Goal: Navigation & Orientation: Find specific page/section

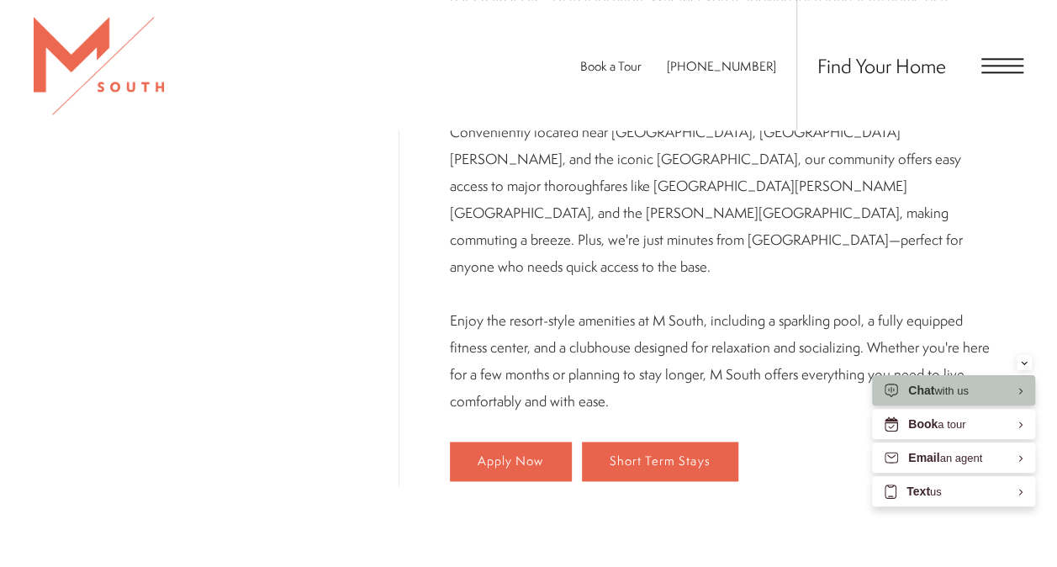
scroll to position [959, 0]
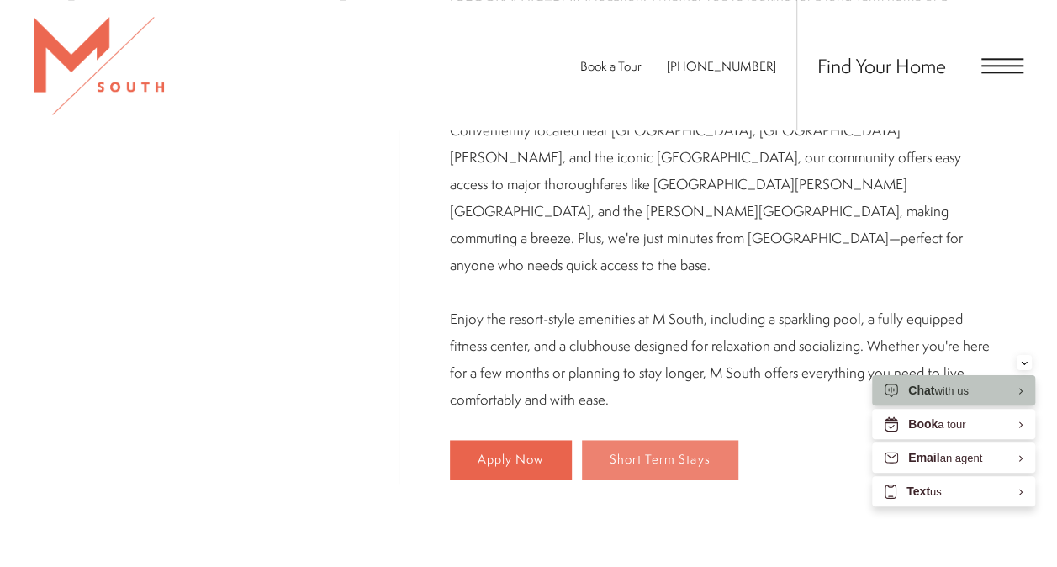
click at [610, 453] on span "Short Term Stays" at bounding box center [660, 460] width 100 height 14
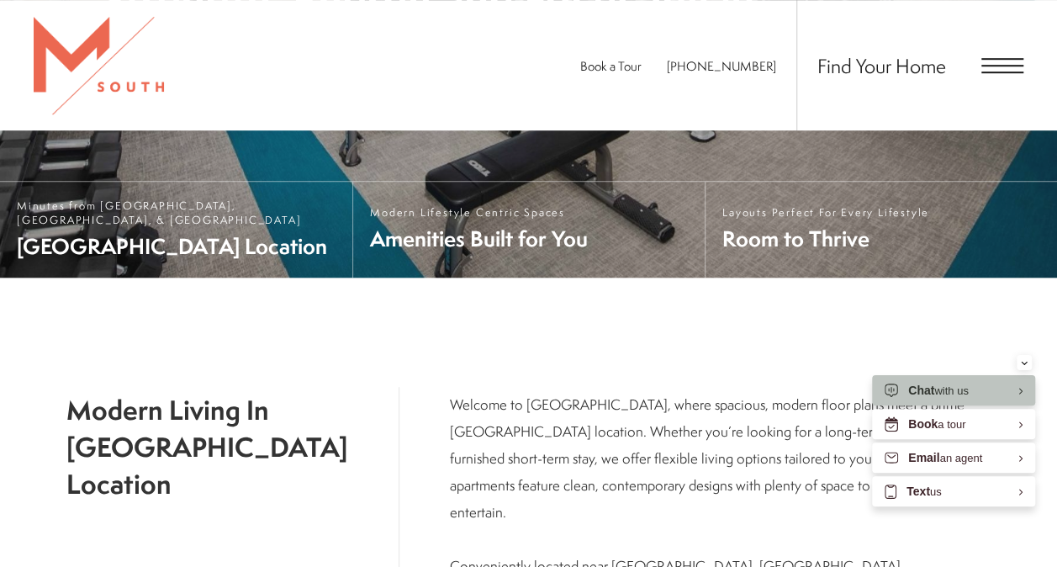
scroll to position [525, 0]
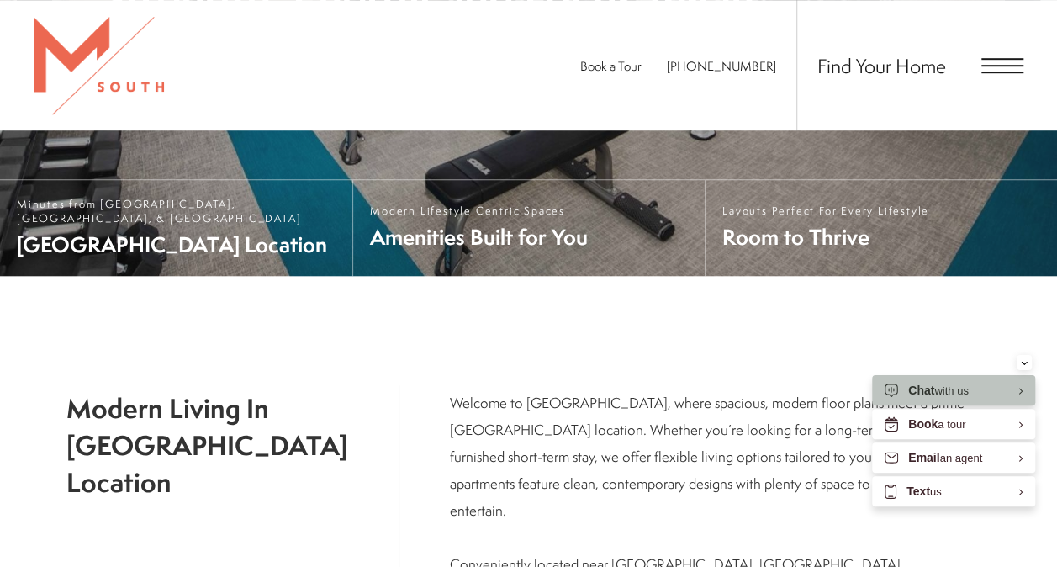
click at [1003, 62] on span "Open Menu" at bounding box center [1003, 65] width 42 height 15
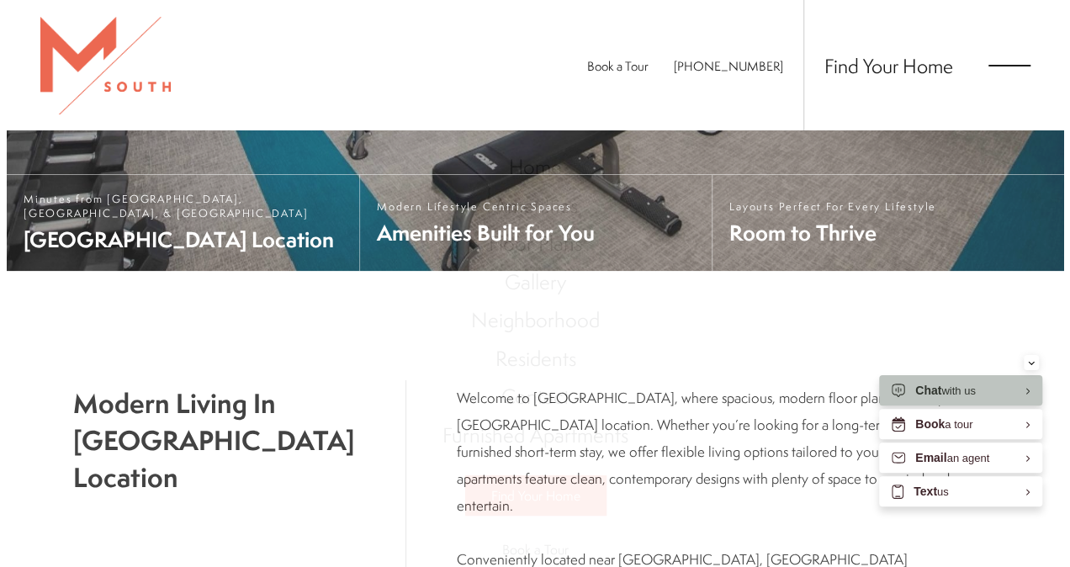
scroll to position [0, 0]
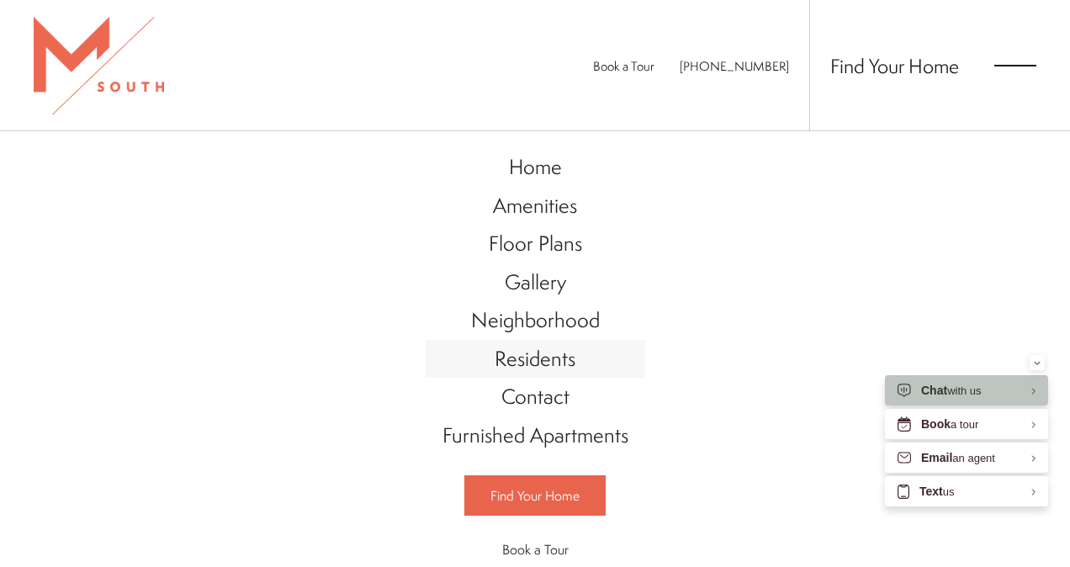
click at [529, 370] on link "Residents" at bounding box center [536, 359] width 220 height 39
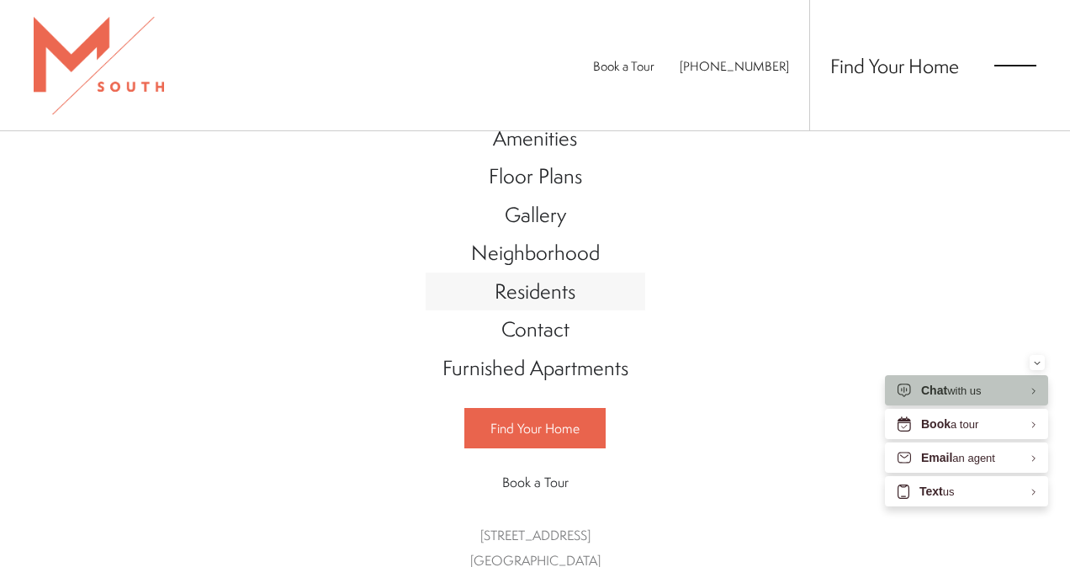
scroll to position [84, 0]
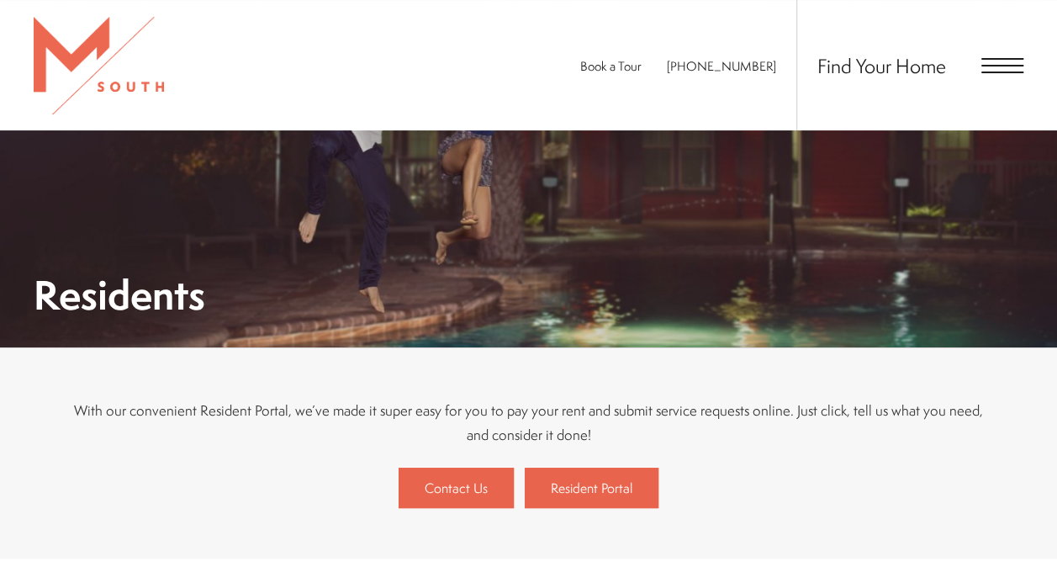
scroll to position [59, 0]
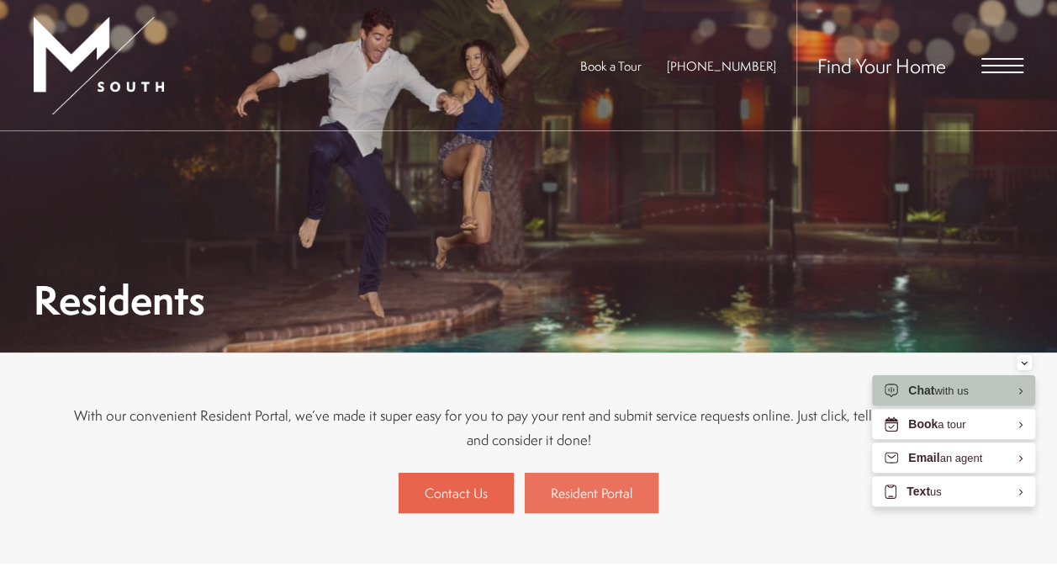
click at [593, 493] on span "Resident Portal" at bounding box center [592, 493] width 82 height 19
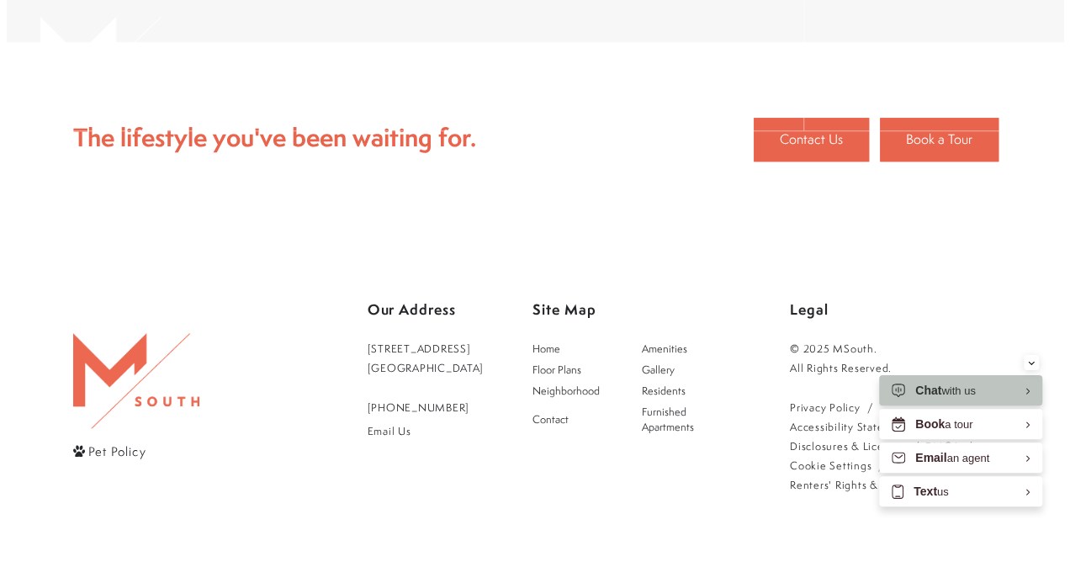
scroll to position [0, 0]
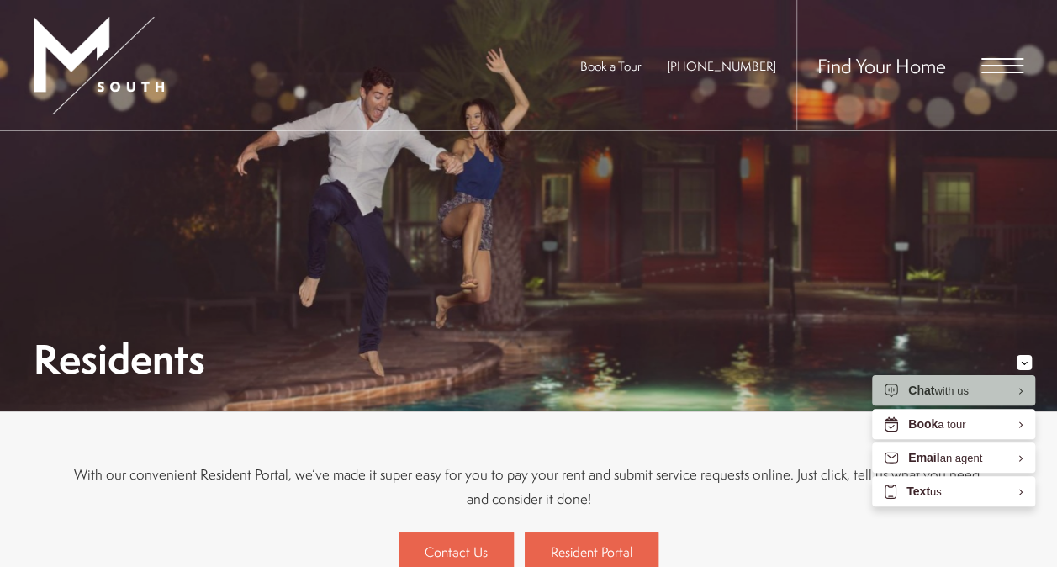
click at [1009, 55] on div "Find Your Home" at bounding box center [910, 65] width 227 height 130
click at [993, 54] on div "Find Your Home" at bounding box center [910, 65] width 227 height 130
click at [993, 70] on span "Open Menu" at bounding box center [1003, 65] width 42 height 15
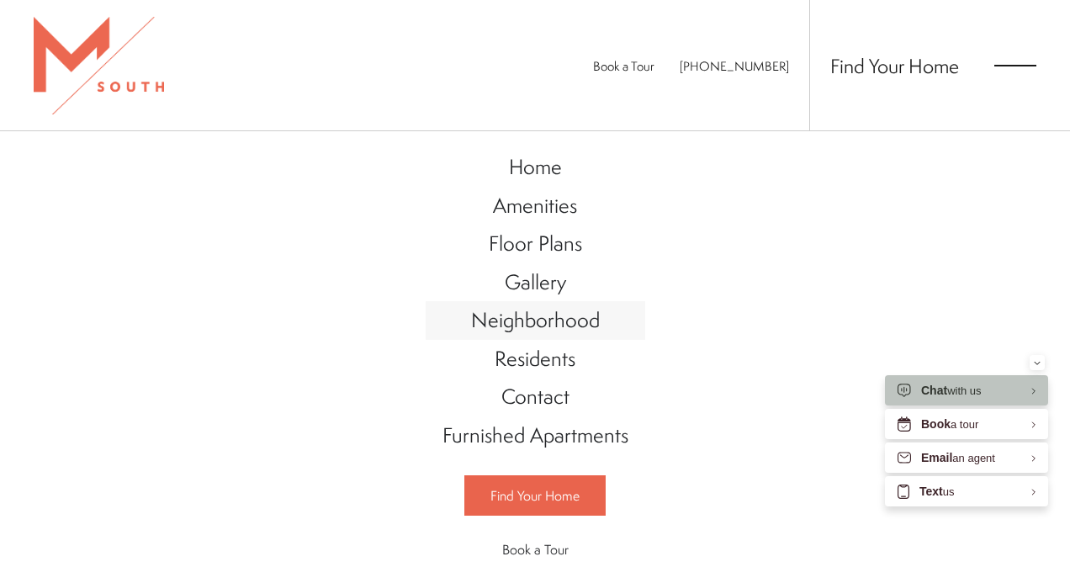
click at [545, 335] on link "Neighborhood" at bounding box center [536, 320] width 220 height 39
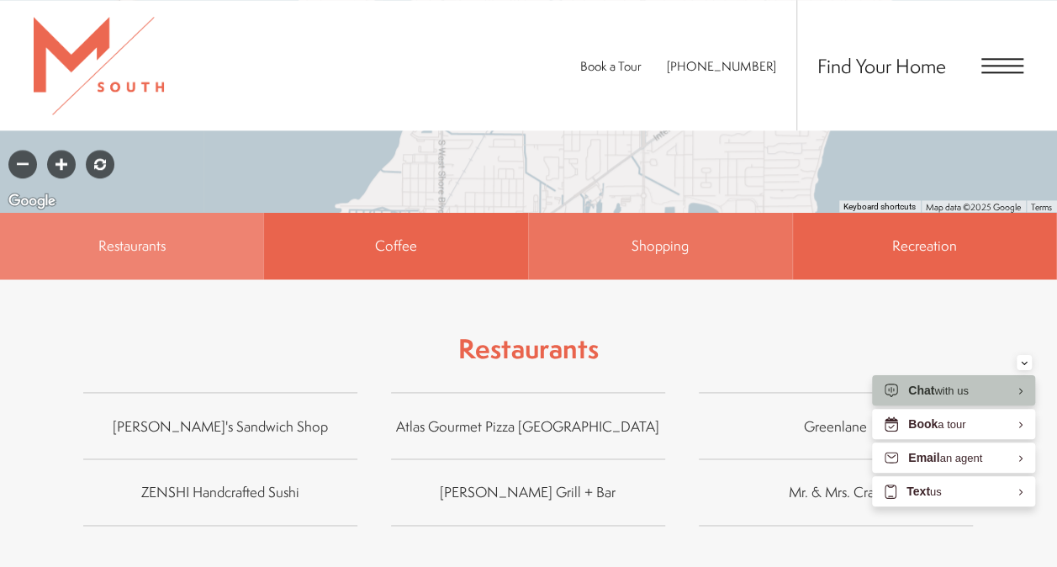
scroll to position [1815, 0]
